Goal: Find specific page/section: Find specific page/section

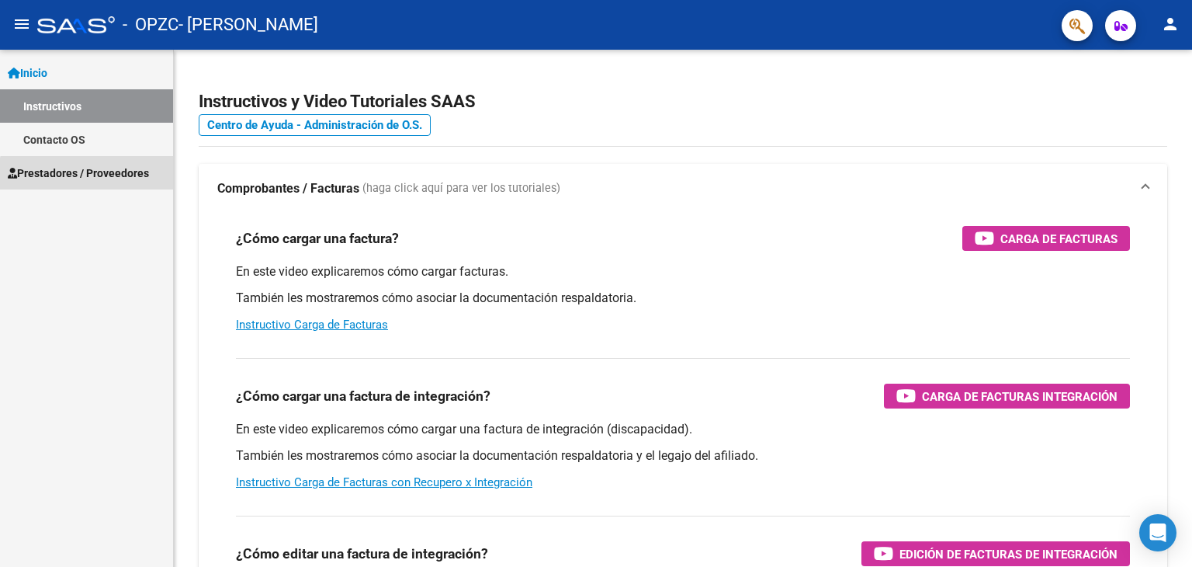
click at [87, 178] on span "Prestadores / Proveedores" at bounding box center [78, 173] width 141 height 17
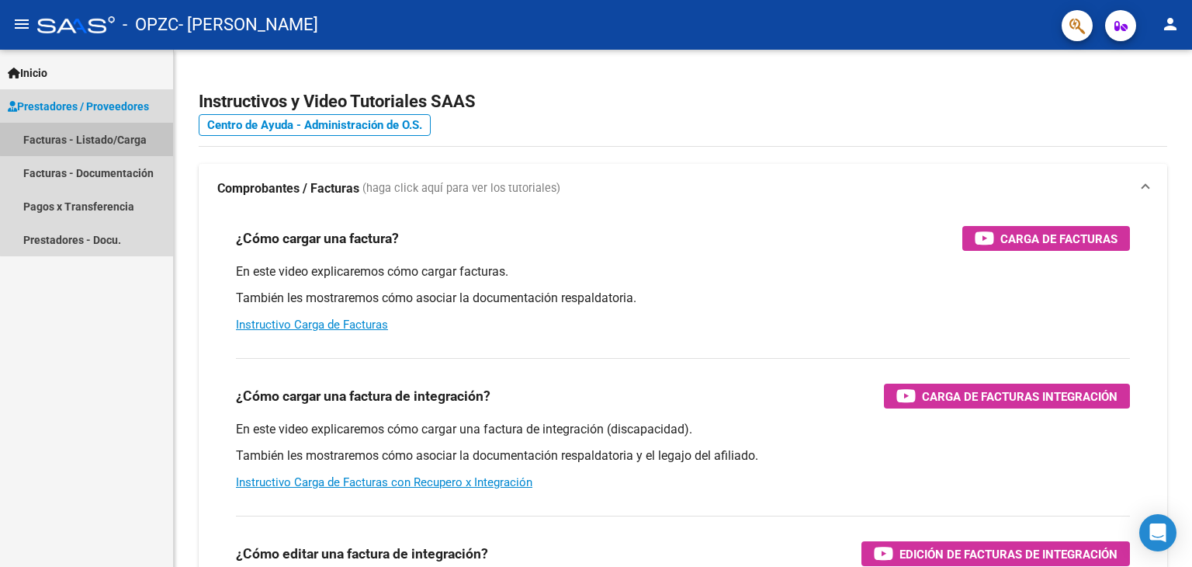
click at [100, 131] on link "Facturas - Listado/Carga" at bounding box center [86, 139] width 173 height 33
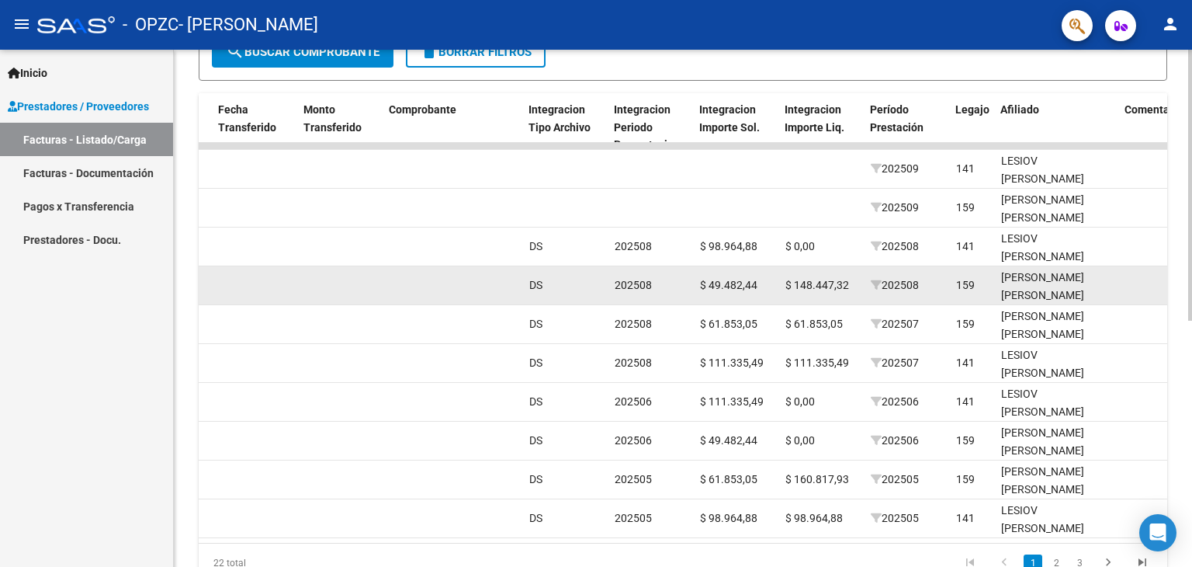
scroll to position [0, 1351]
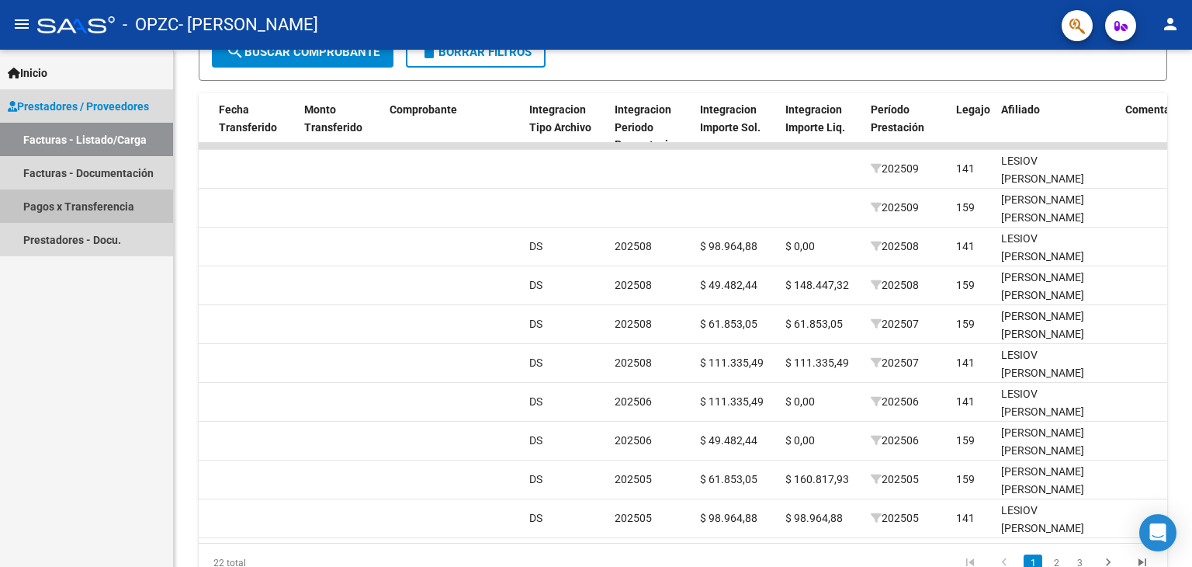
click at [113, 209] on link "Pagos x Transferencia" at bounding box center [86, 205] width 173 height 33
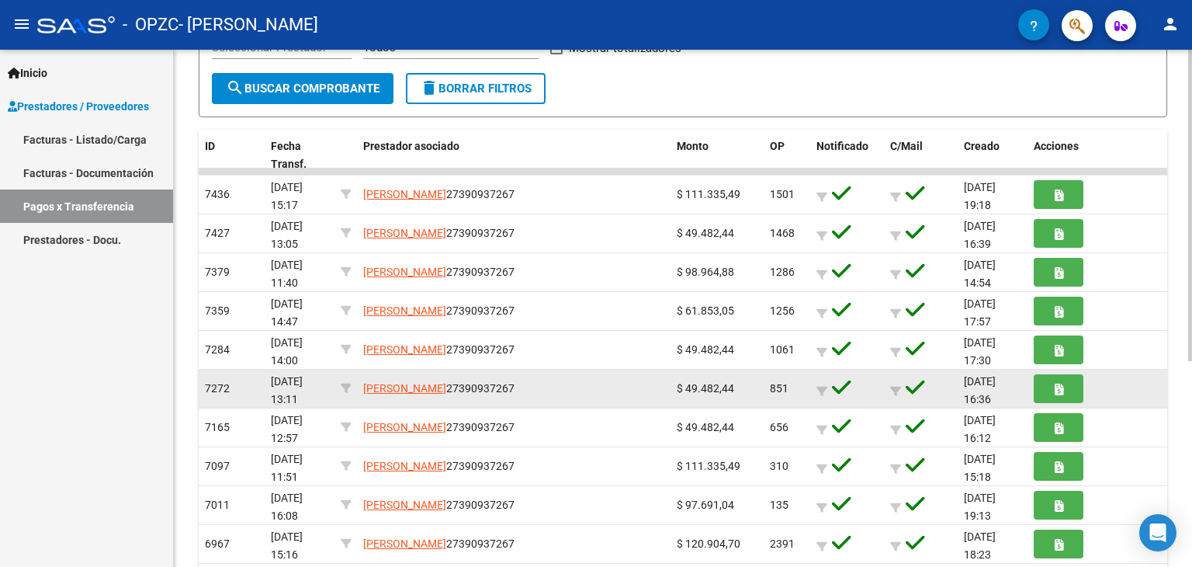
scroll to position [341, 0]
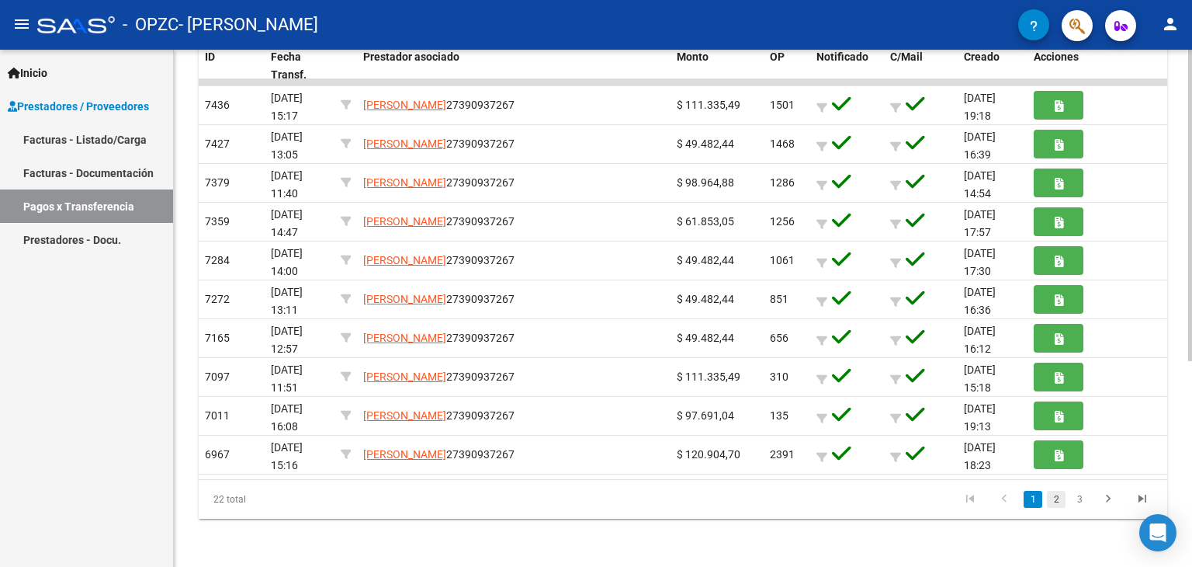
click at [1055, 495] on link "2" at bounding box center [1056, 499] width 19 height 17
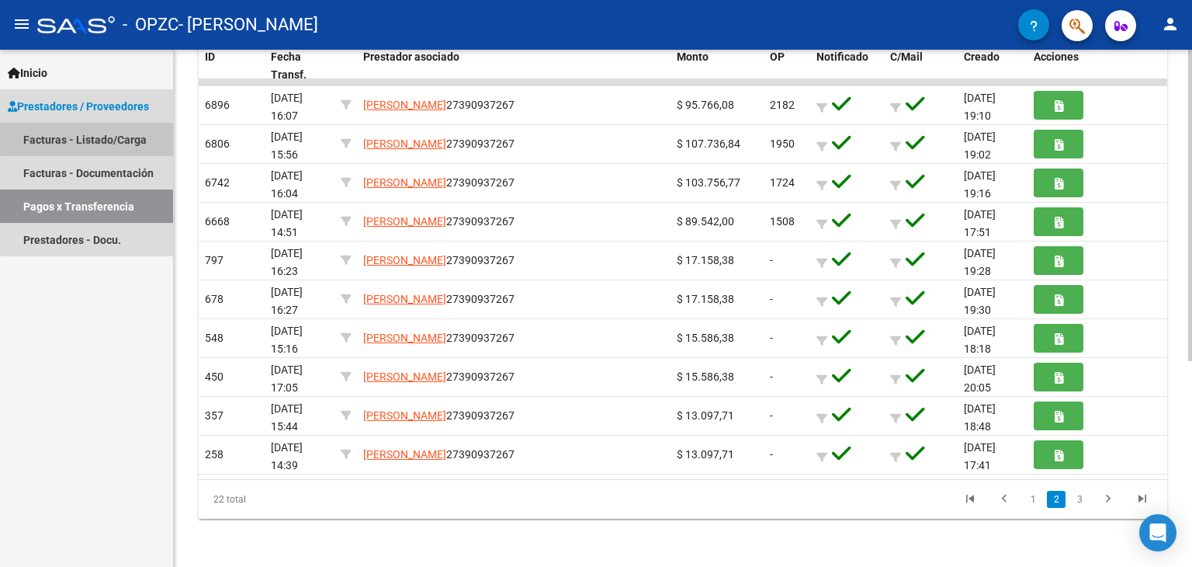
click at [116, 131] on link "Facturas - Listado/Carga" at bounding box center [86, 139] width 173 height 33
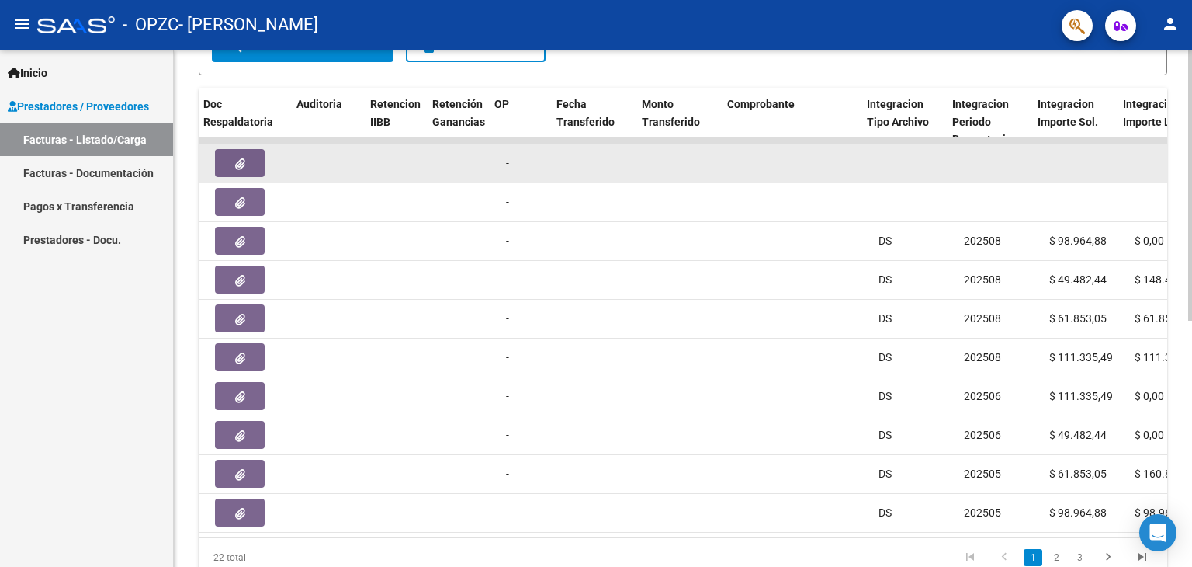
scroll to position [0, 997]
